Goal: Task Accomplishment & Management: Complete application form

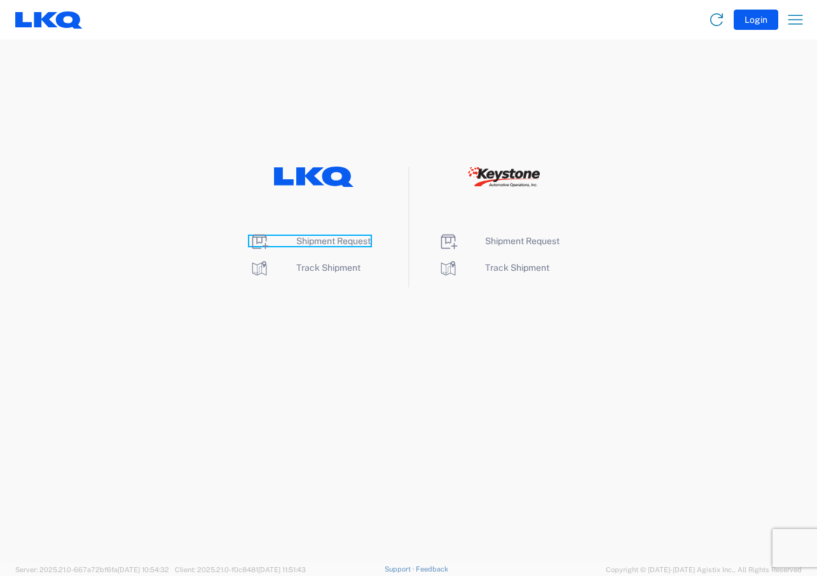
click at [312, 242] on span "Shipment Request" at bounding box center [333, 241] width 74 height 10
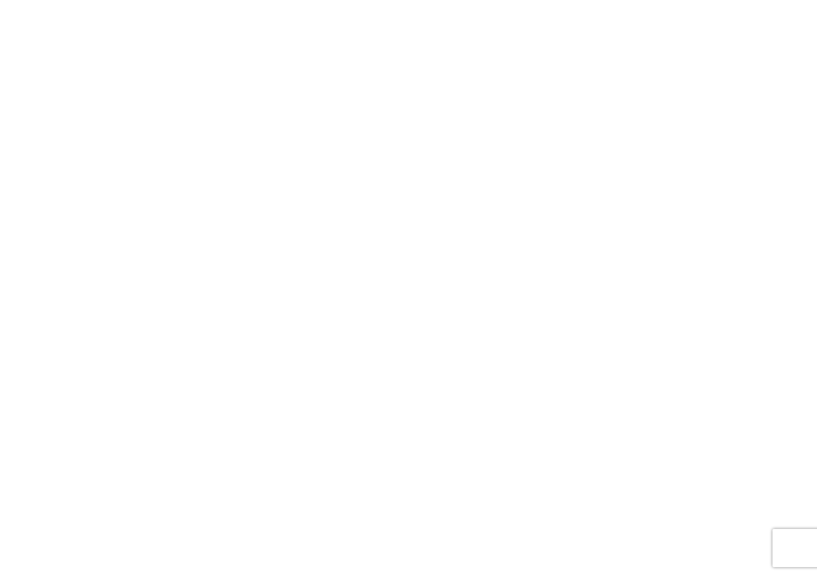
select select "FULL"
select select "LBS"
select select "IN"
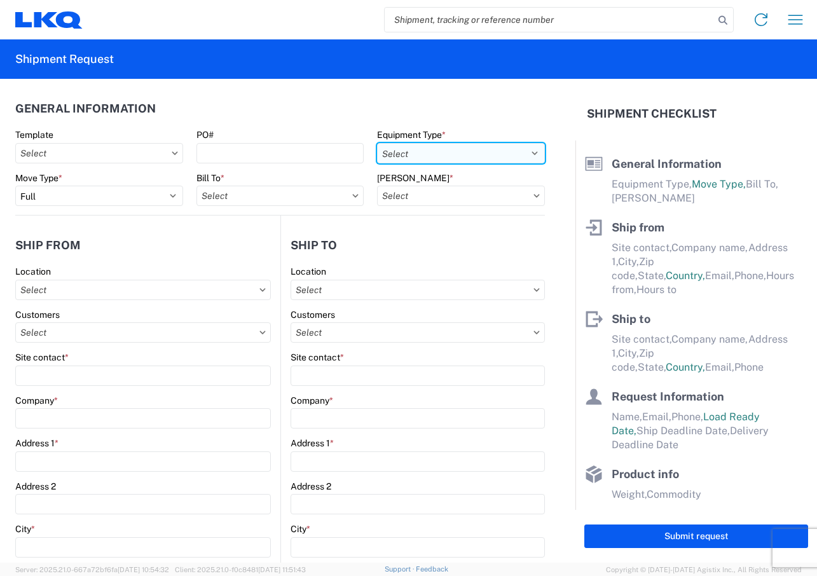
click at [522, 153] on select "Select 53’ Dry Van Flatbed Dropdeck (van) Lowboy (flatbed) Rail" at bounding box center [461, 153] width 168 height 20
select select "STDV"
click at [377, 143] on select "Select 53’ Dry Van Flatbed Dropdeck (van) Lowboy (flatbed) Rail" at bounding box center [461, 153] width 168 height 20
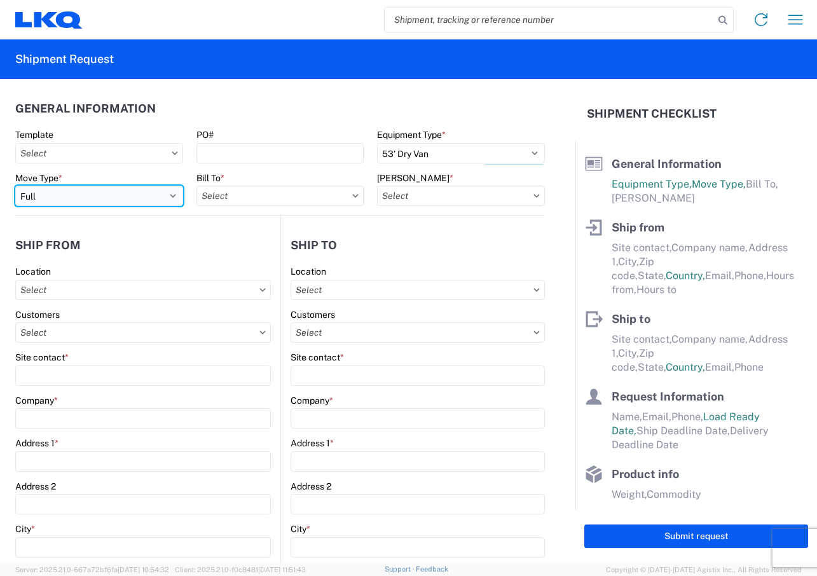
click at [170, 195] on select "Select Full Partial TL" at bounding box center [99, 196] width 168 height 20
click at [15, 186] on select "Select Full Partial TL" at bounding box center [99, 196] width 168 height 20
click at [352, 195] on icon at bounding box center [355, 196] width 6 height 4
click at [277, 197] on input "text" at bounding box center [281, 196] width 168 height 20
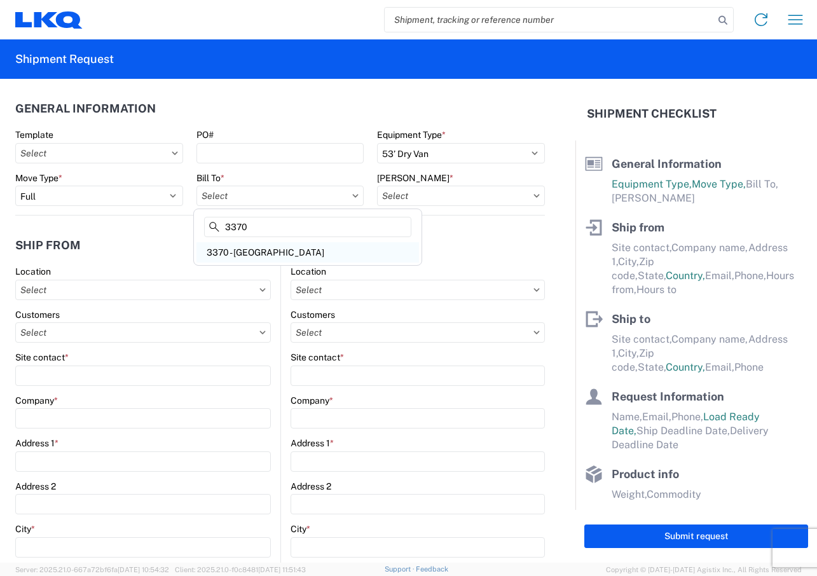
type input "3370"
click at [258, 257] on div "3370 - [GEOGRAPHIC_DATA]" at bounding box center [308, 252] width 223 height 20
type input "3370 - [GEOGRAPHIC_DATA]"
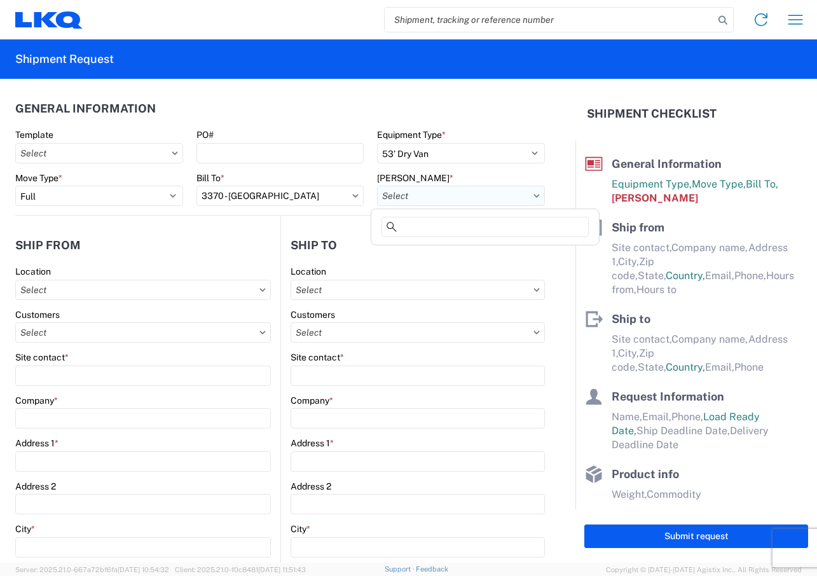
click at [499, 198] on input "text" at bounding box center [461, 196] width 168 height 20
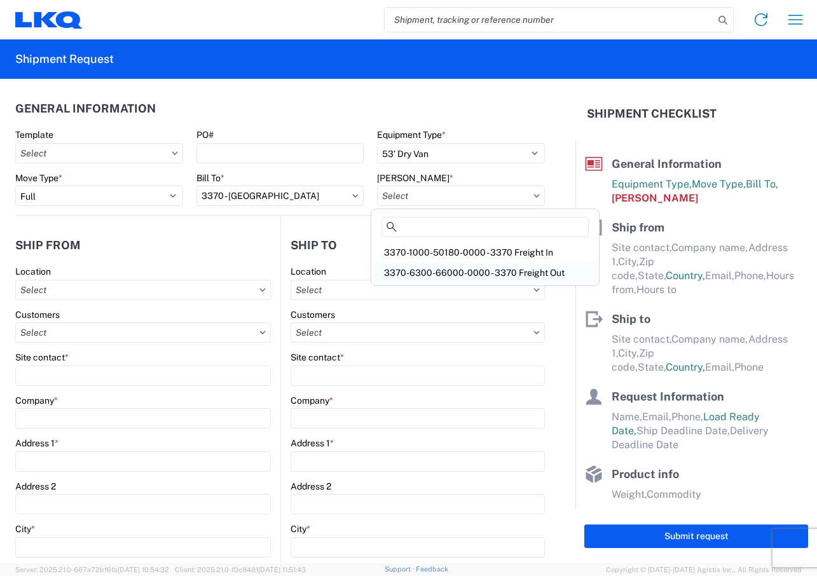
click at [464, 268] on div "3370-6300-66000-0000 - 3370 Freight Out" at bounding box center [485, 273] width 223 height 20
type input "3370-6300-66000-0000 - 3370 Freight Out"
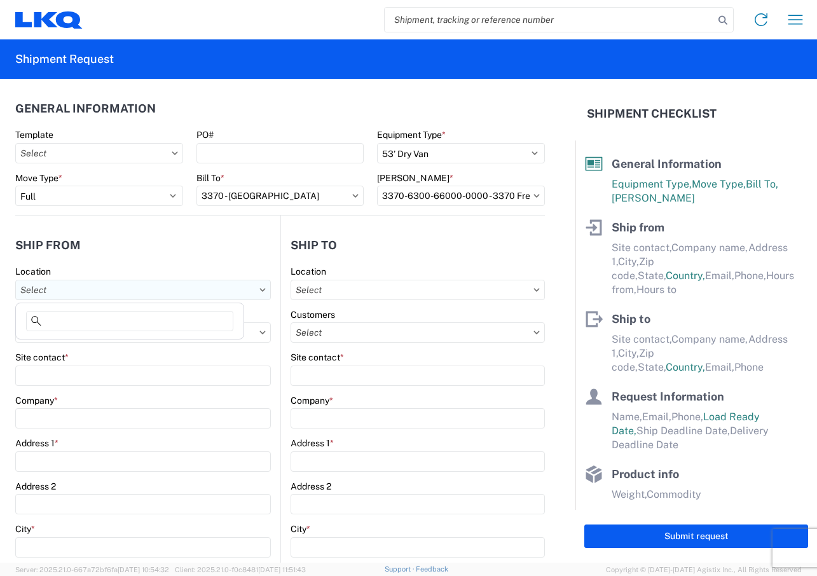
click at [69, 291] on input "text" at bounding box center [143, 290] width 256 height 20
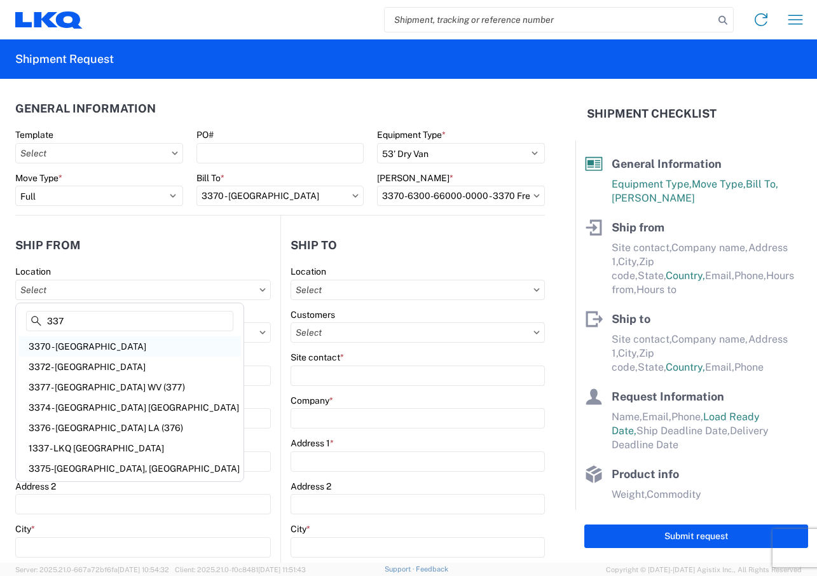
type input "337"
click at [58, 351] on div "3370 - [GEOGRAPHIC_DATA]" at bounding box center [129, 347] width 223 height 20
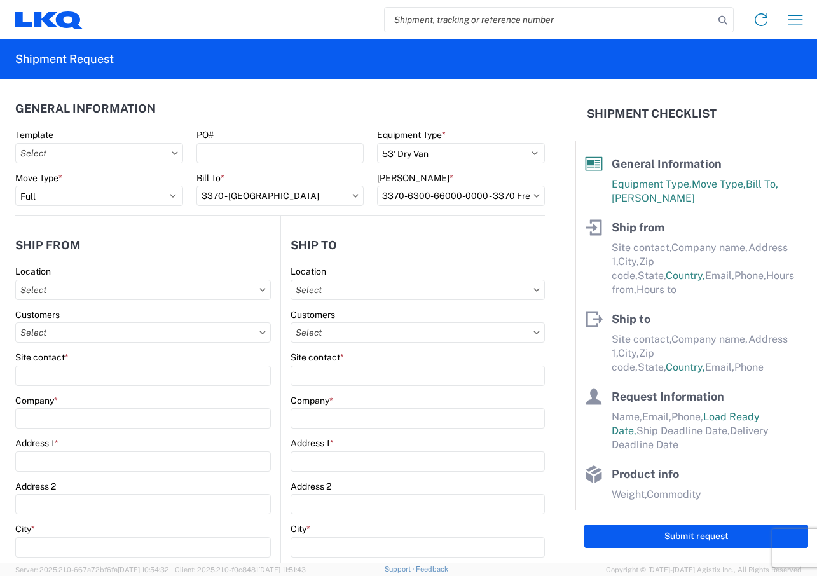
type input "3370 - [GEOGRAPHIC_DATA]"
type input "FinishMaster [GEOGRAPHIC_DATA]"
type input "[STREET_ADDRESS]"
type input "[GEOGRAPHIC_DATA]"
type input "49512"
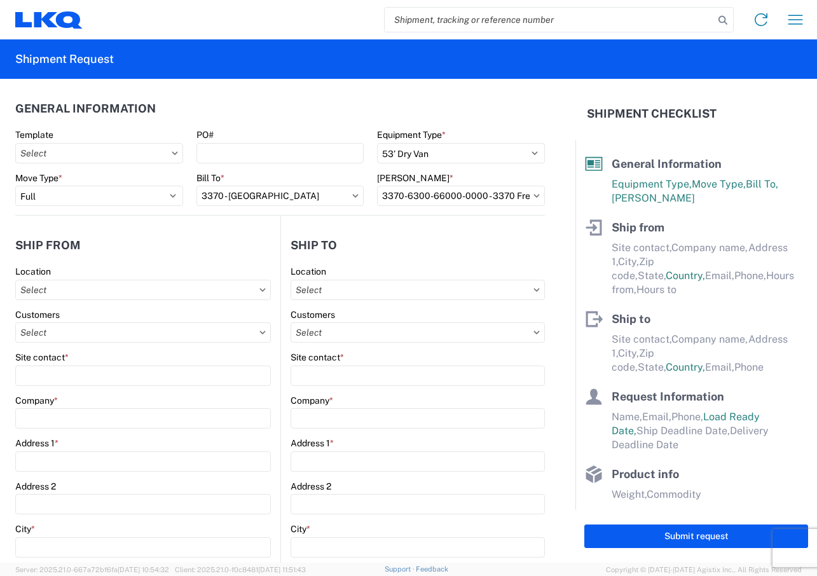
select select "MI"
select select "US"
type input "[PHONE_NUMBER]"
type input "08:00"
type input "02:00"
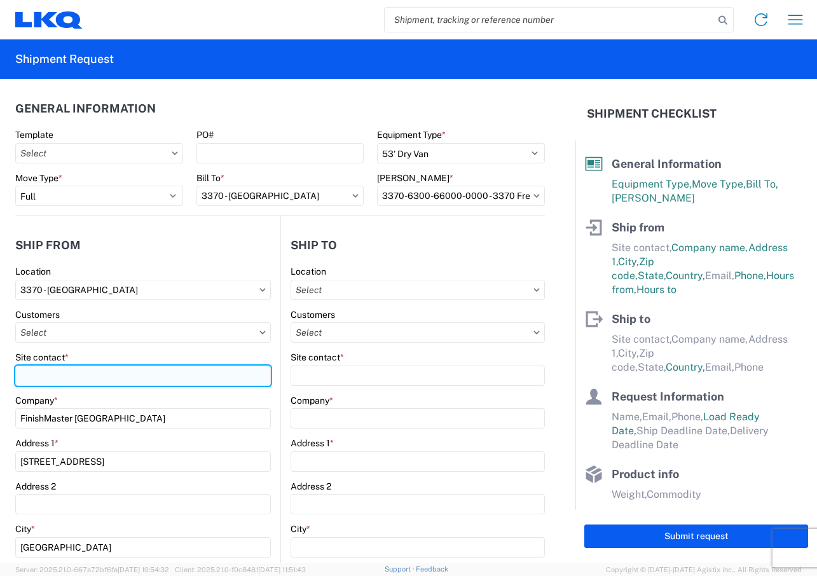
click at [52, 381] on input "Site contact *" at bounding box center [143, 376] width 256 height 20
type input "[PERSON_NAME]"
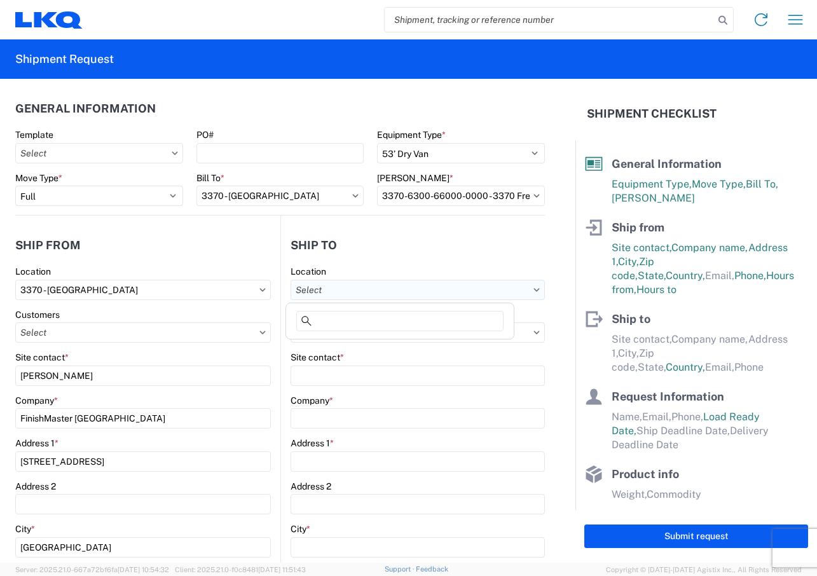
click at [482, 291] on input "text" at bounding box center [418, 290] width 255 height 20
type input "3061"
click at [364, 348] on div "3061 - [GEOGRAPHIC_DATA] (061)" at bounding box center [400, 347] width 223 height 20
type input "3061 - [GEOGRAPHIC_DATA] (061)"
type input "LKQ Corporation"
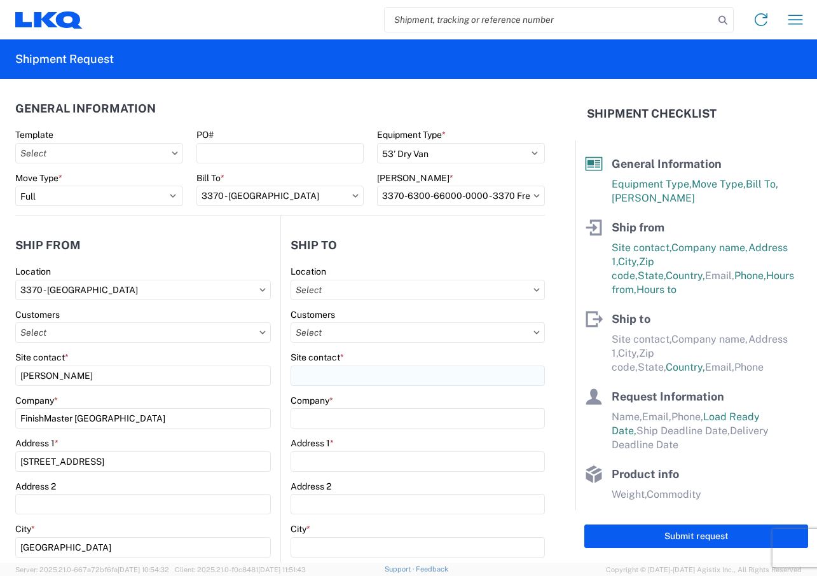
type input "[STREET_ADDRESS][PERSON_NAME][PERSON_NAME]"
type input "Taunton"
type input "02780"
select select "US"
type input "[PHONE_NUMBER]"
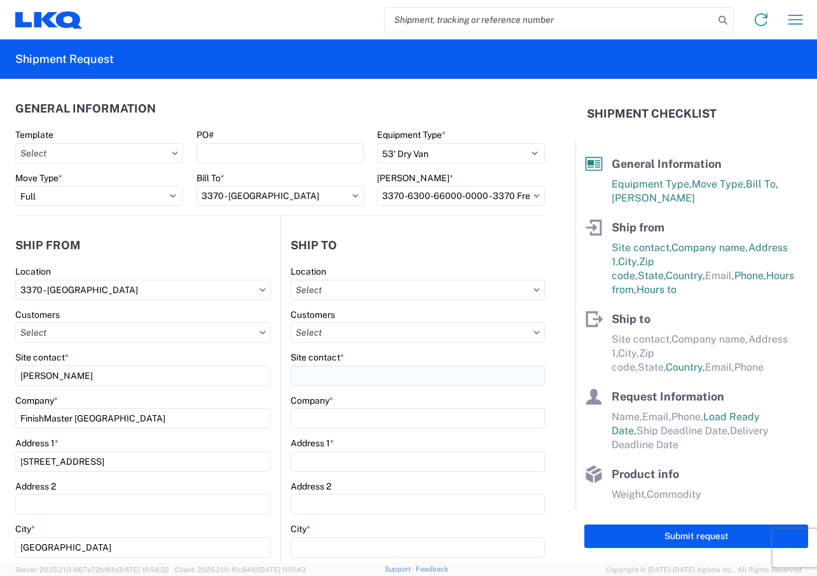
type input "08:00"
type input "17:00"
select select
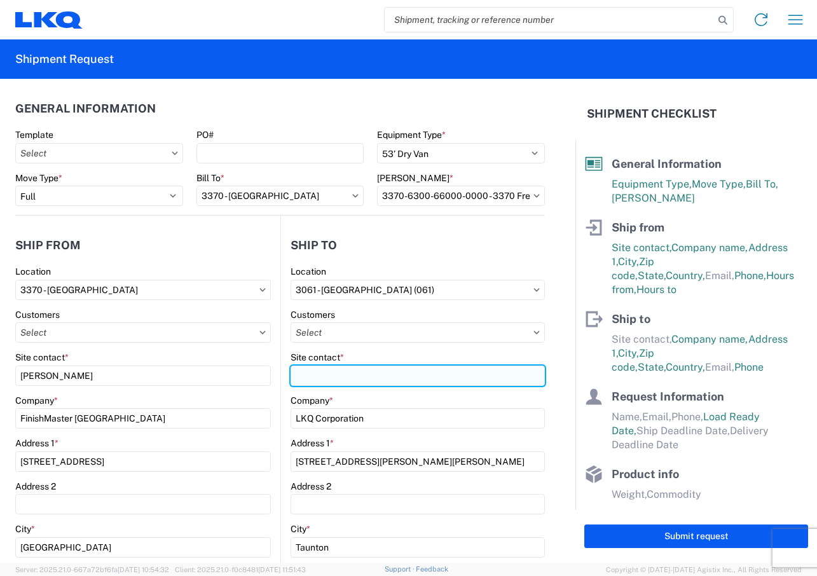
click at [309, 378] on input "Site contact *" at bounding box center [418, 376] width 255 height 20
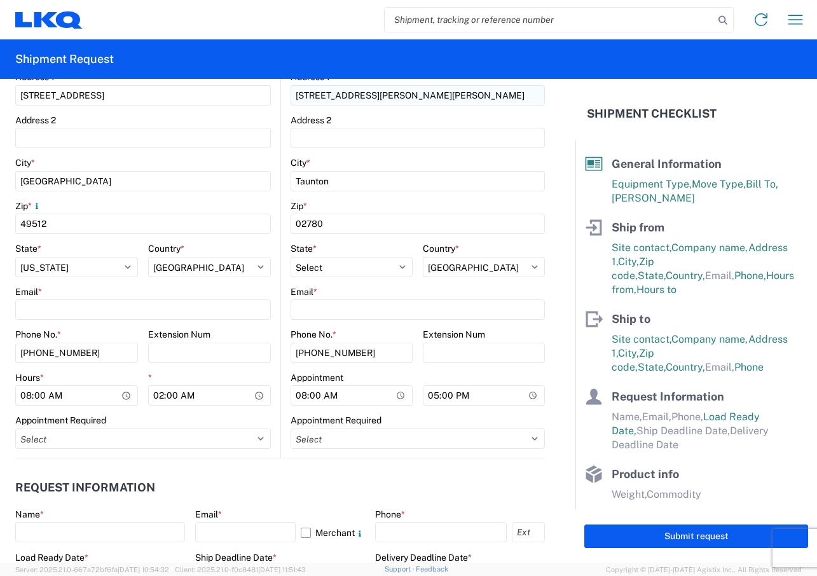
scroll to position [382, 0]
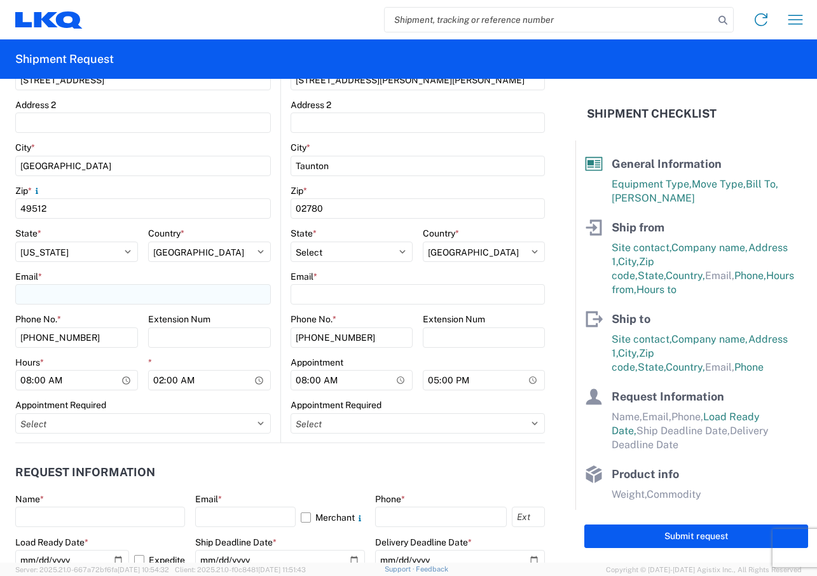
type input "[PERSON_NAME]"
click at [48, 293] on input "Email *" at bounding box center [143, 294] width 256 height 20
type input "[EMAIL_ADDRESS][DOMAIN_NAME]"
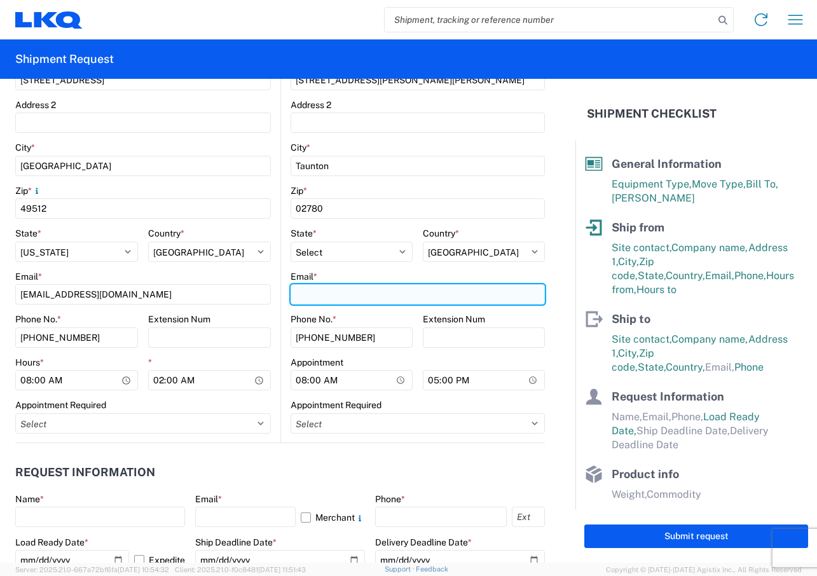
click at [308, 298] on input "Email *" at bounding box center [418, 294] width 255 height 20
type input "[EMAIL_ADDRESS][DOMAIN_NAME]"
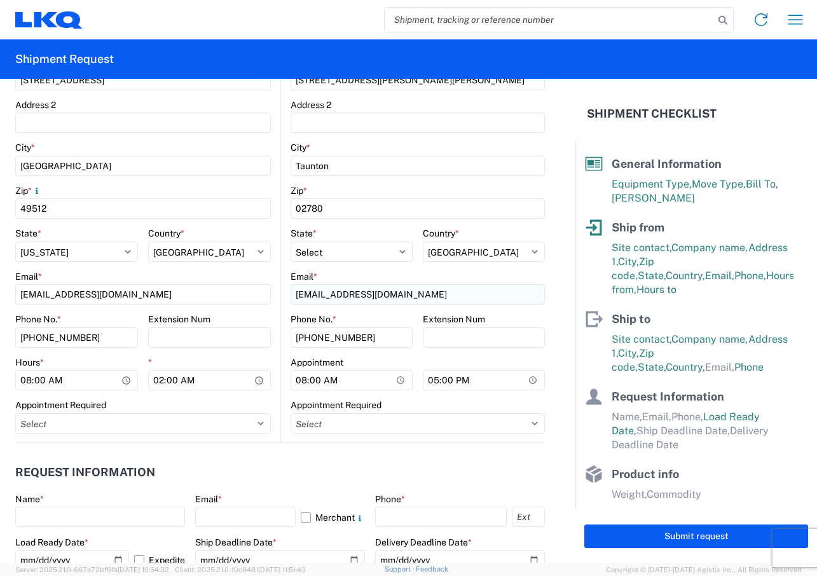
type input "[PERSON_NAME]"
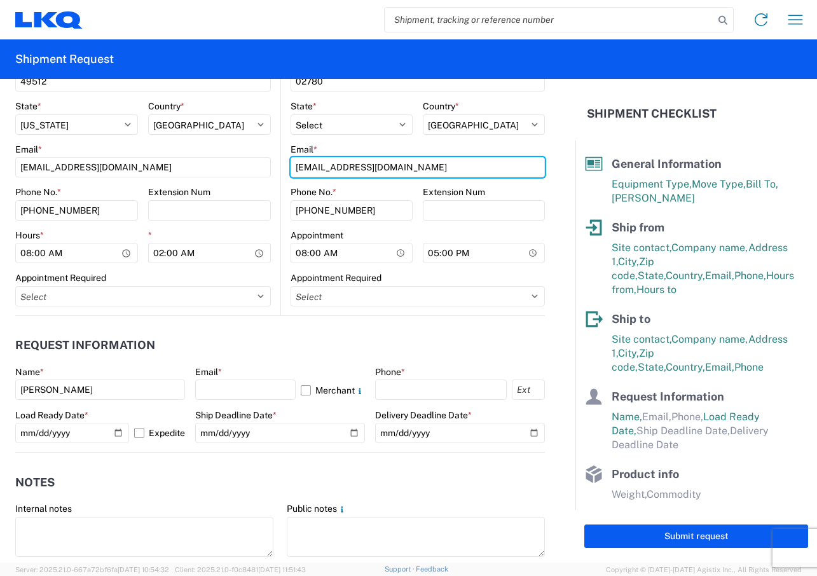
scroll to position [573, 0]
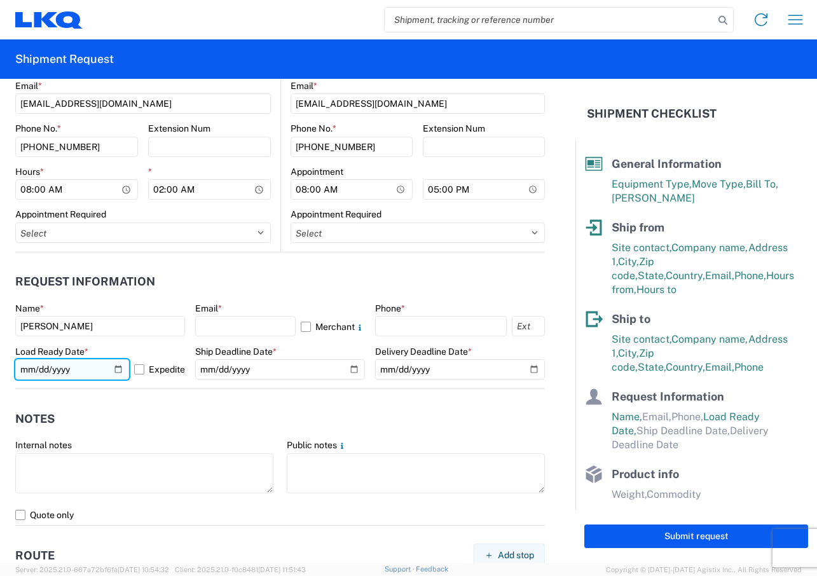
click at [116, 369] on input "[DATE]" at bounding box center [72, 369] width 114 height 20
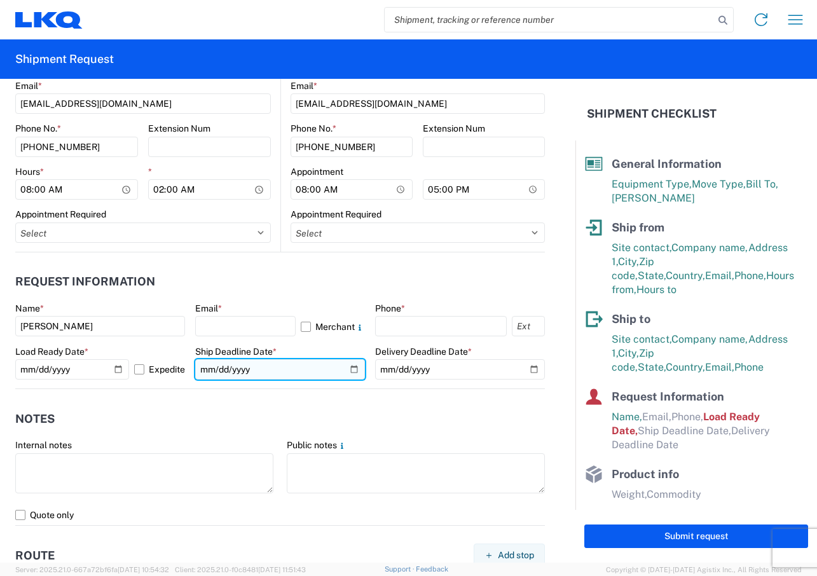
click at [351, 372] on input "date" at bounding box center [280, 369] width 170 height 20
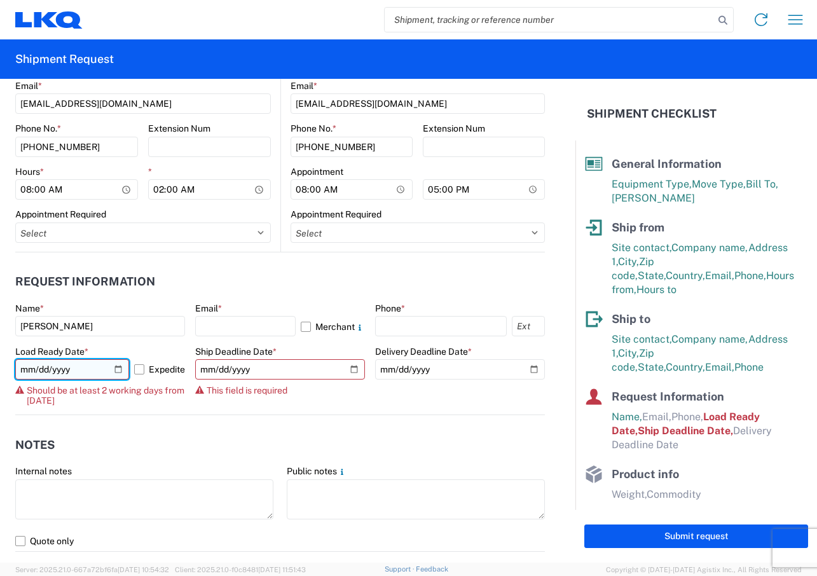
click at [116, 371] on input "[DATE]" at bounding box center [72, 369] width 114 height 20
type input "[DATE]"
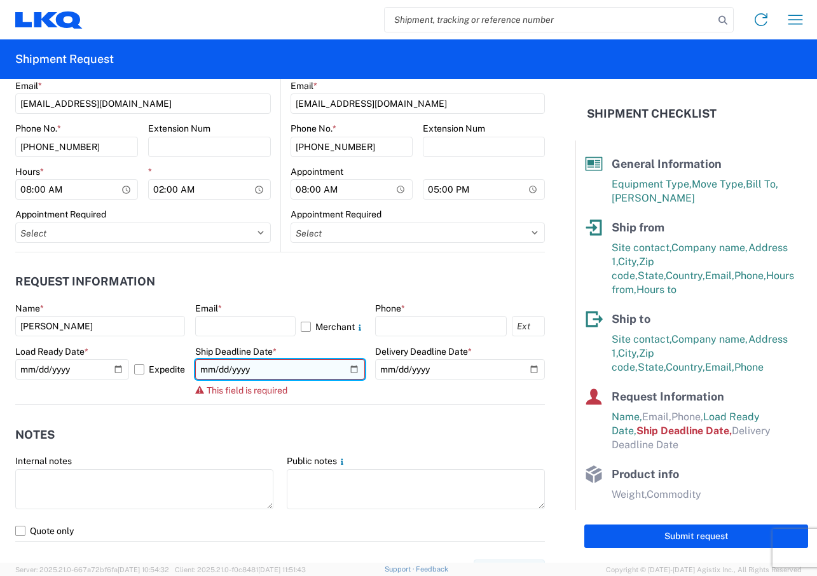
click at [352, 372] on input "date" at bounding box center [280, 369] width 170 height 20
type input "[DATE]"
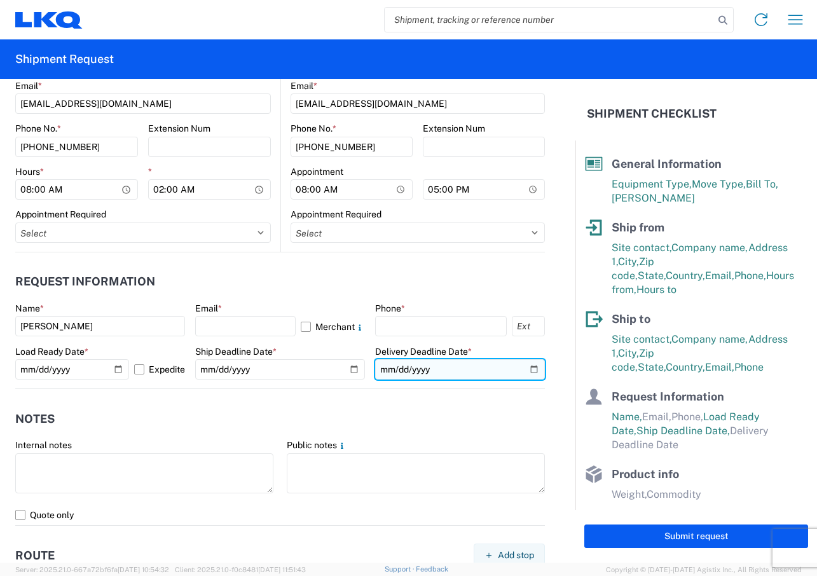
click at [525, 372] on input "date" at bounding box center [460, 369] width 170 height 20
type input "[DATE]"
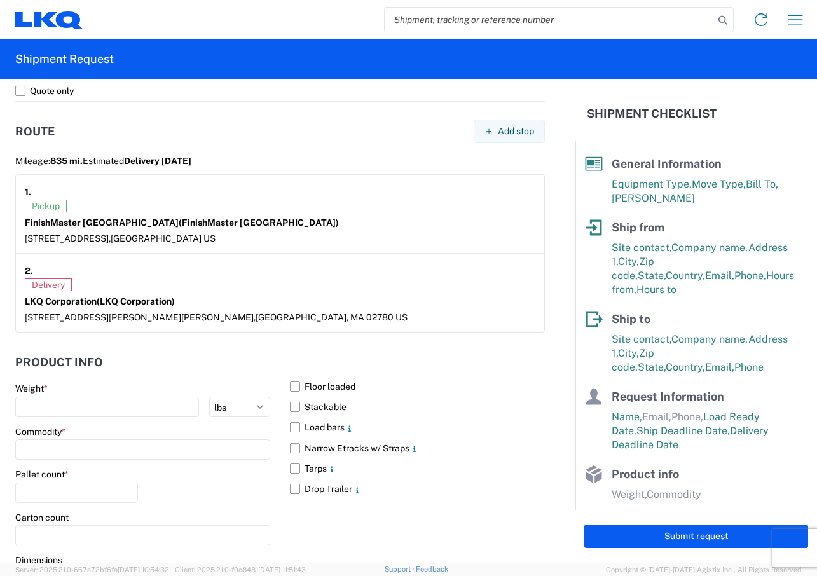
scroll to position [1018, 0]
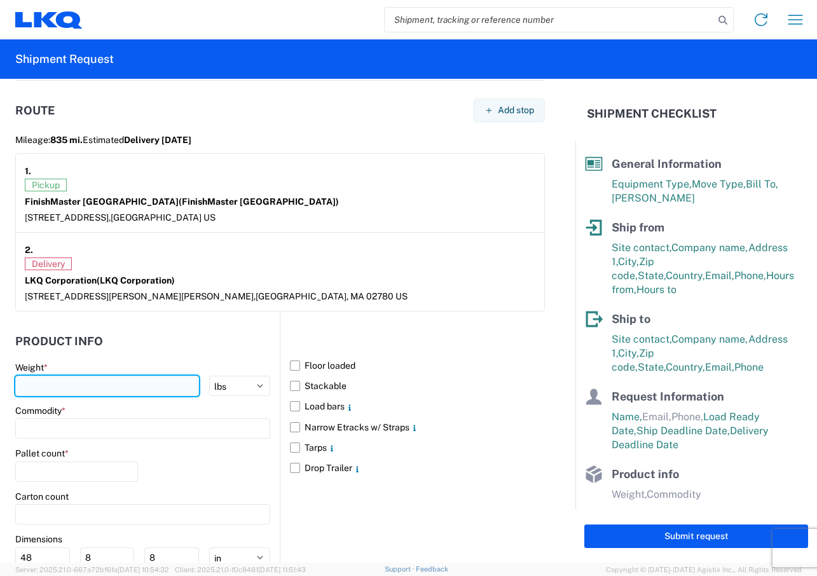
click at [81, 385] on input "number" at bounding box center [107, 386] width 184 height 20
type input "22205"
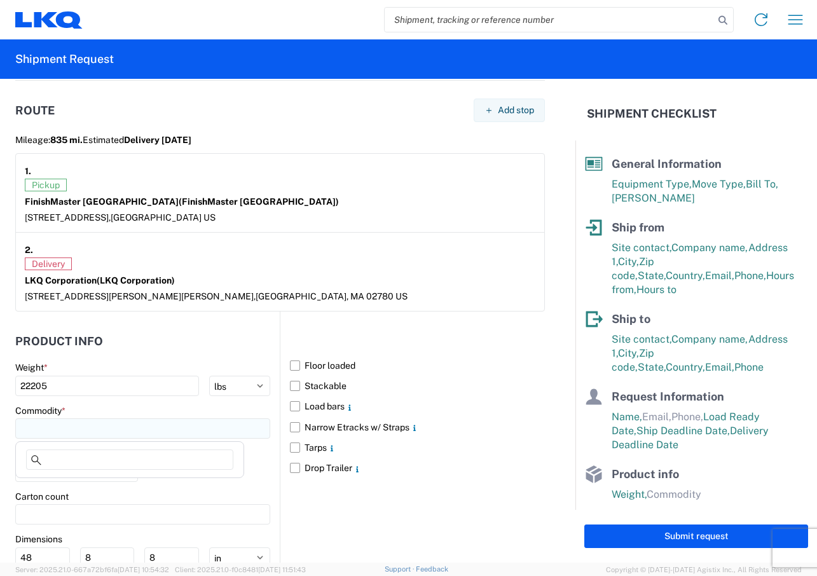
click at [64, 431] on input at bounding box center [142, 429] width 255 height 20
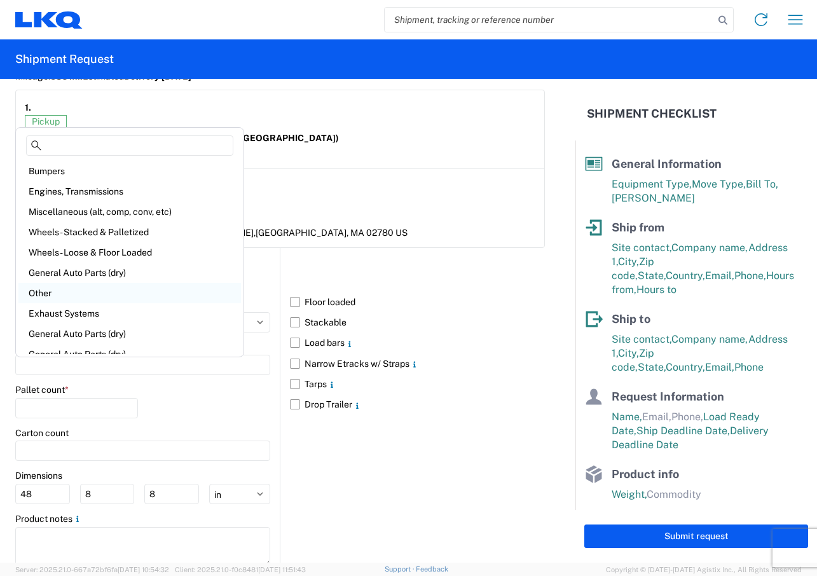
click at [60, 295] on div "Other" at bounding box center [129, 293] width 223 height 20
type input "Other"
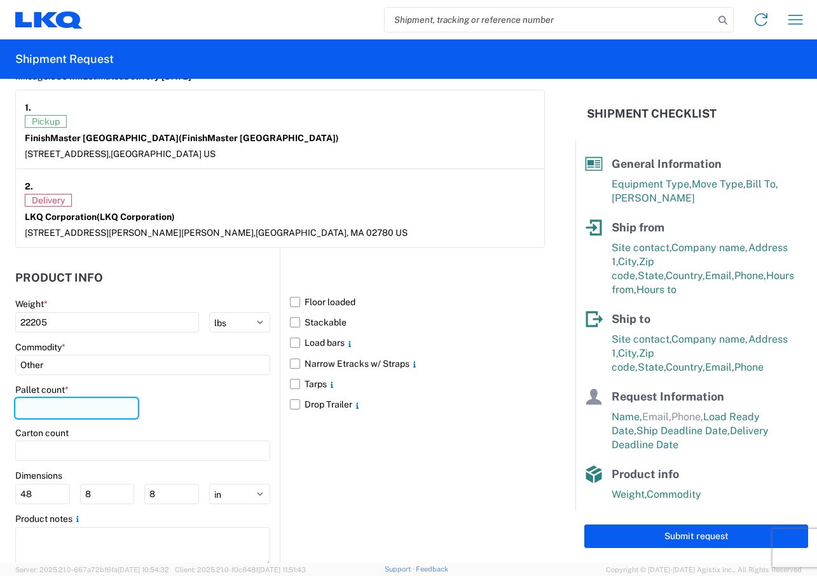
click at [48, 403] on input "number" at bounding box center [76, 408] width 123 height 20
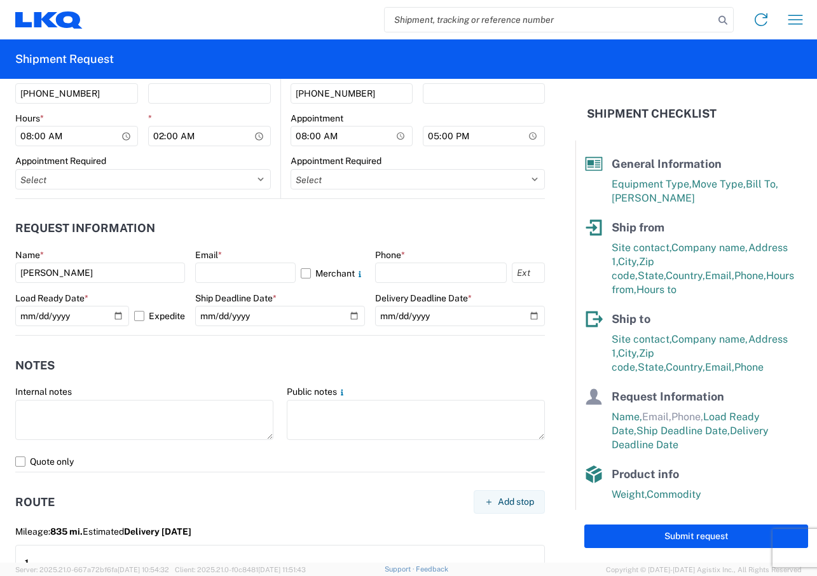
scroll to position [609, 0]
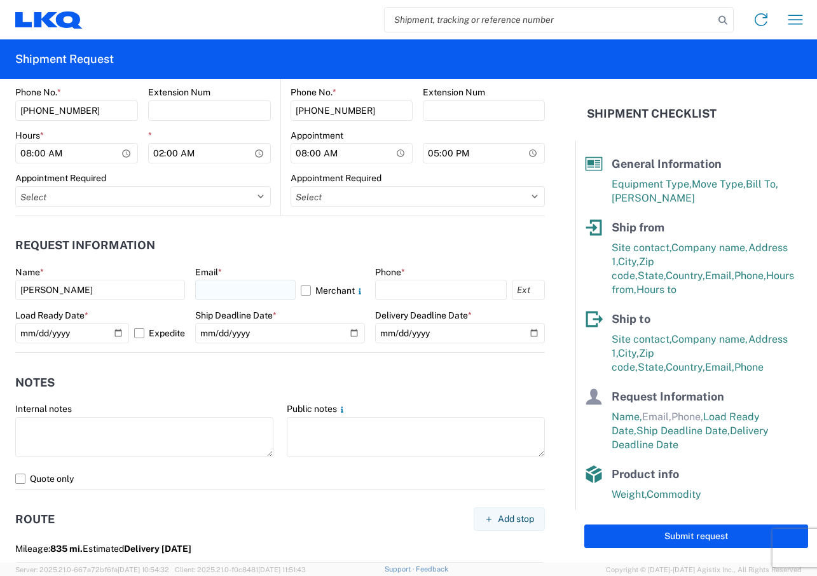
type input "16"
click at [237, 293] on input "text" at bounding box center [245, 290] width 101 height 20
type input "[EMAIL_ADDRESS][DOMAIN_NAME]"
type input "6169497604"
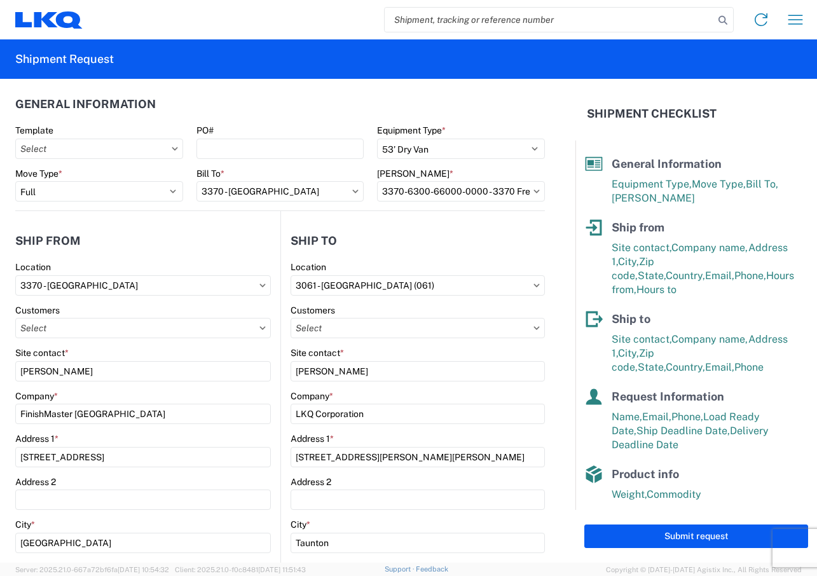
scroll to position [0, 0]
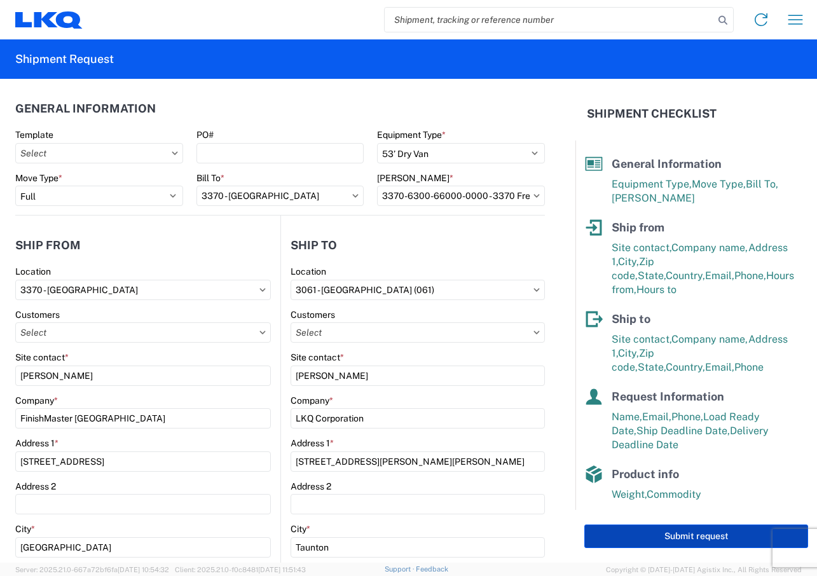
click at [620, 539] on button "Submit request" at bounding box center [697, 537] width 224 height 24
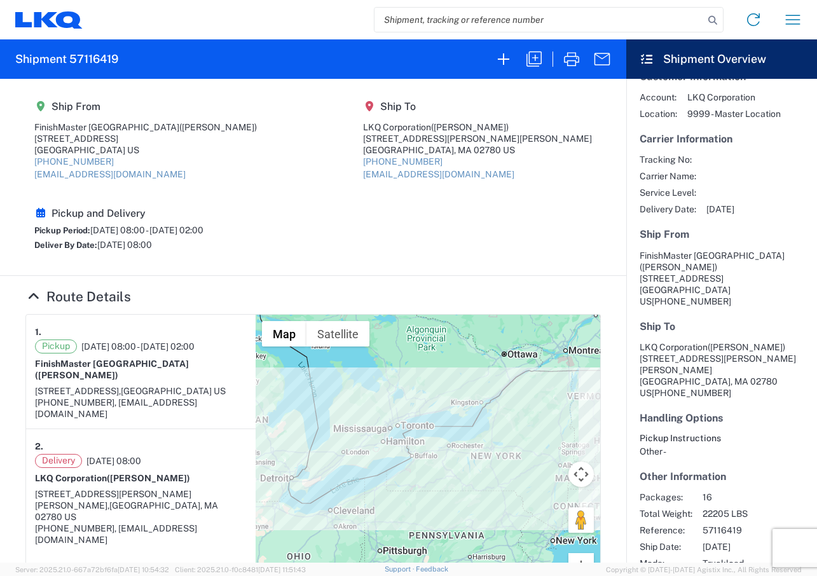
scroll to position [33, 0]
